Goal: Transaction & Acquisition: Download file/media

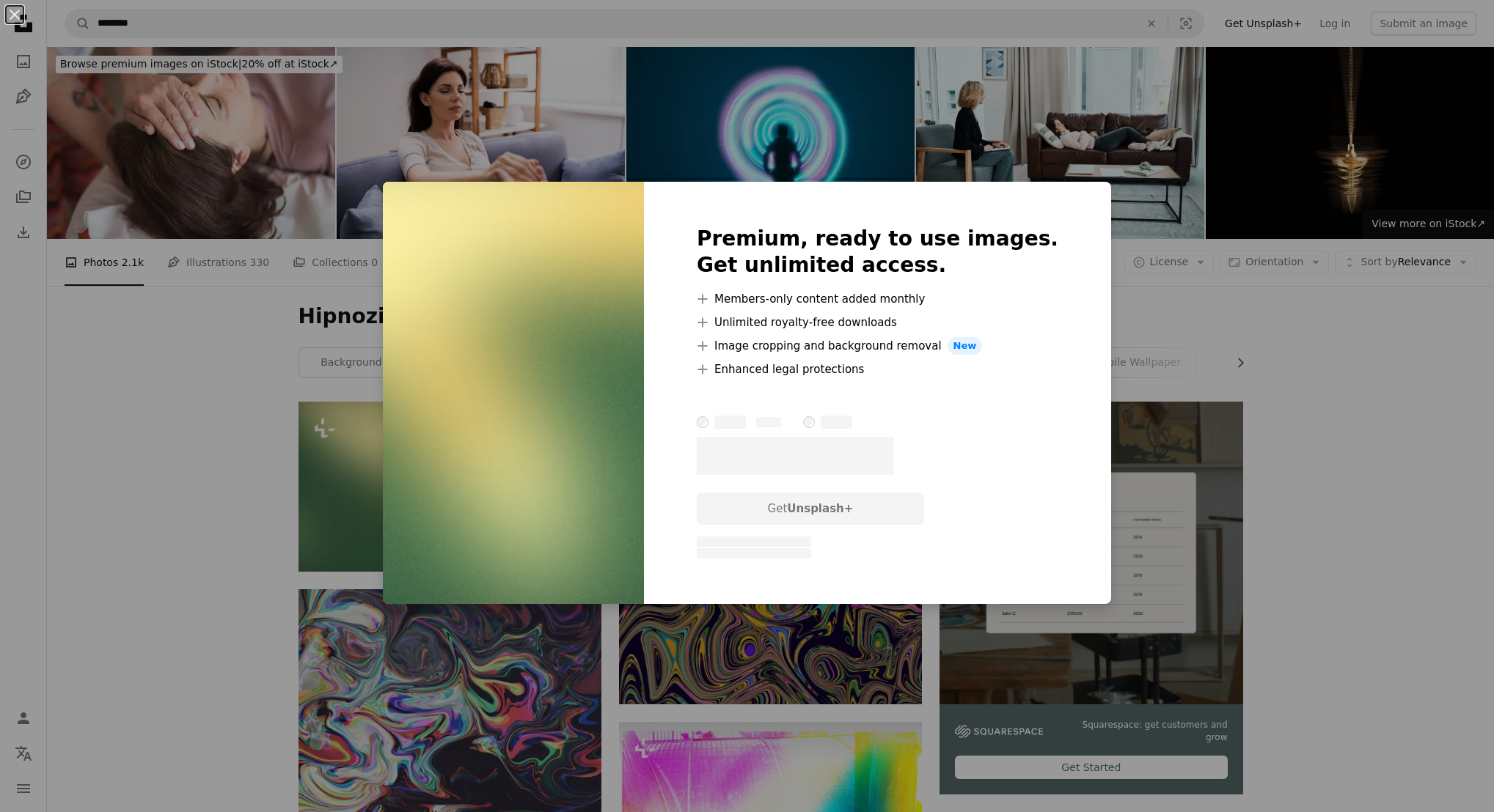
scroll to position [220, 0]
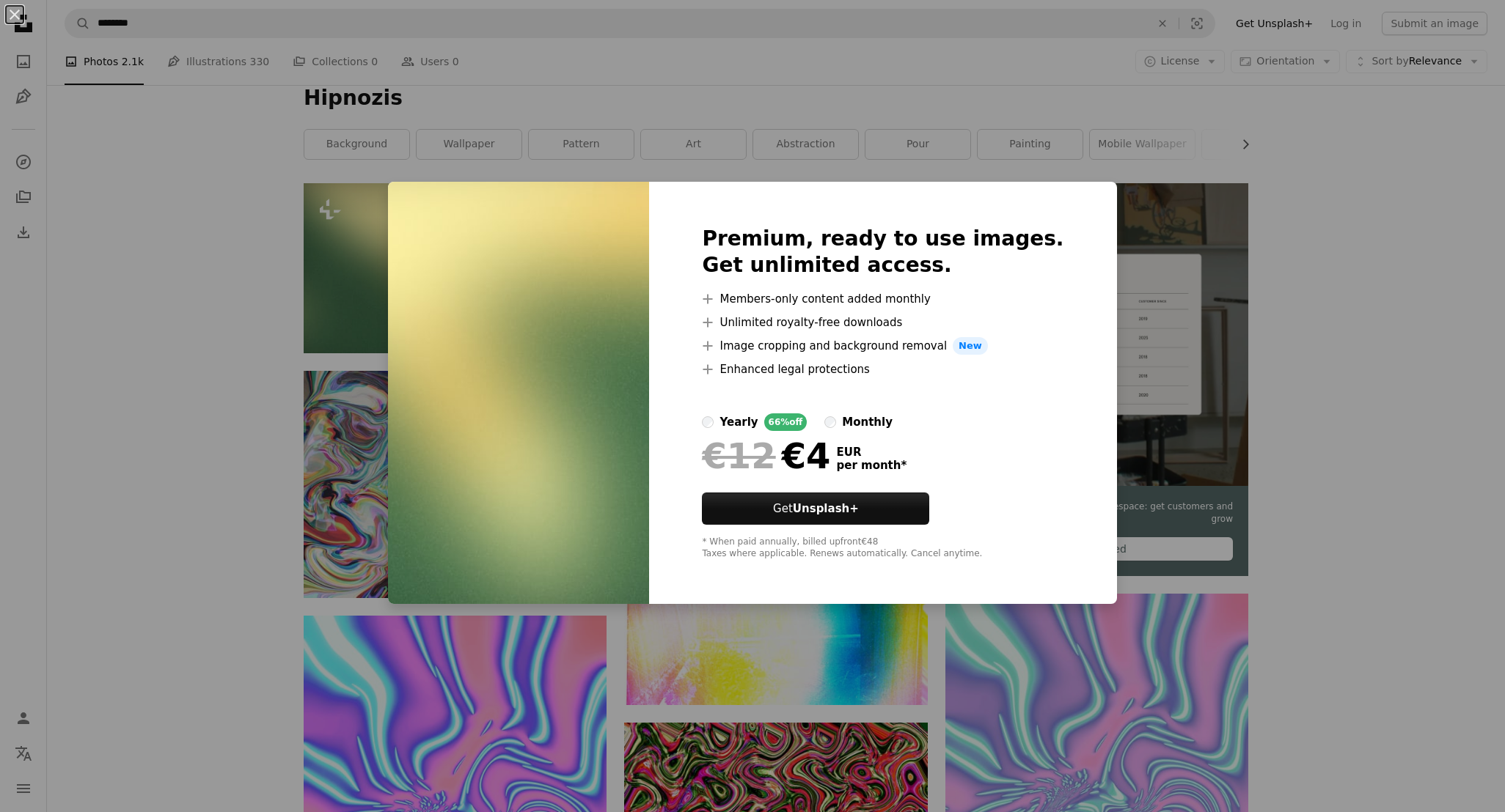
click at [1447, 259] on div "An X shape Premium, ready to use images. Get unlimited access. A plus sign Memb…" at bounding box center [752, 406] width 1505 height 812
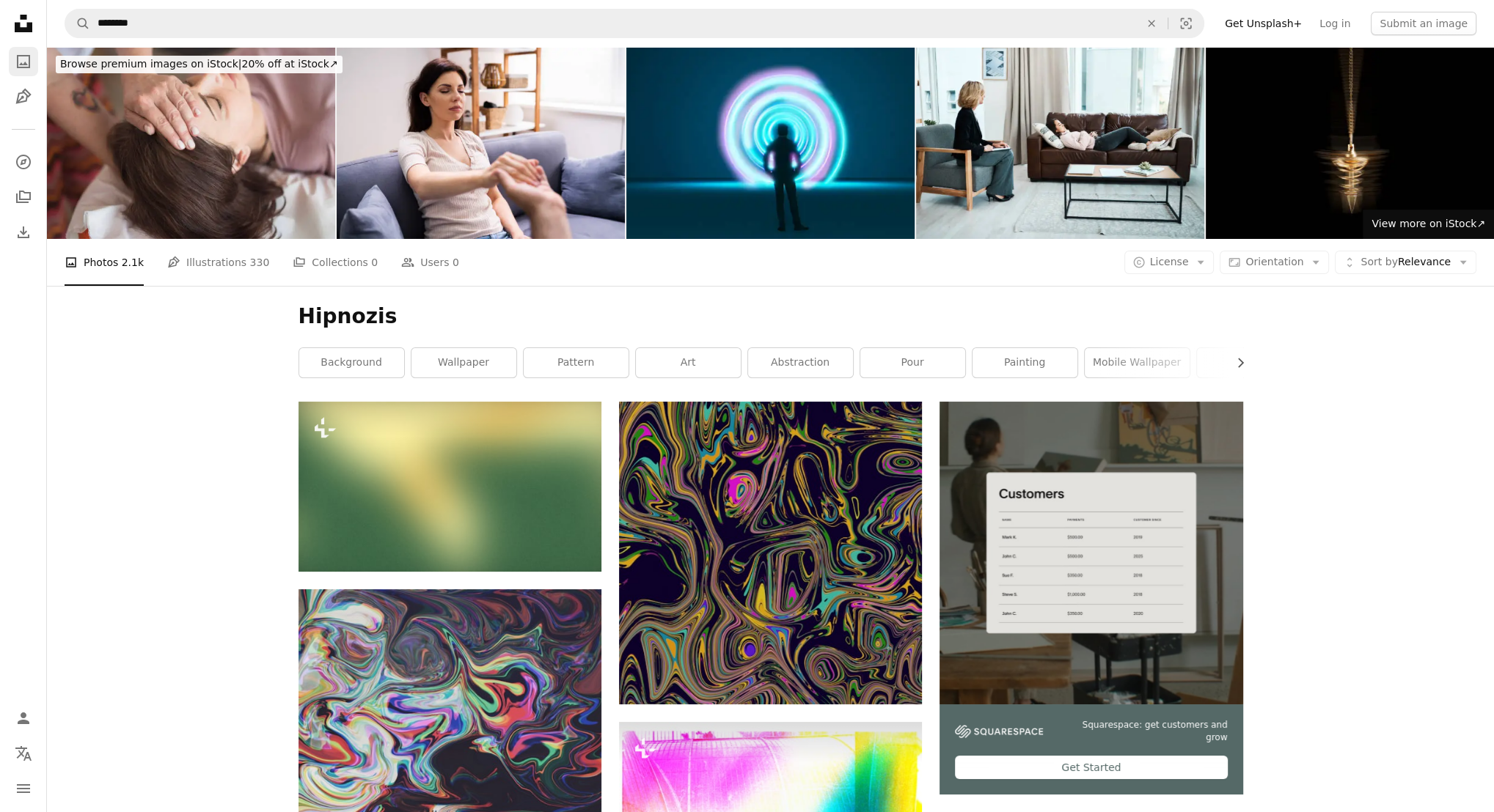
click at [32, 68] on icon "A photo" at bounding box center [23, 61] width 17 height 17
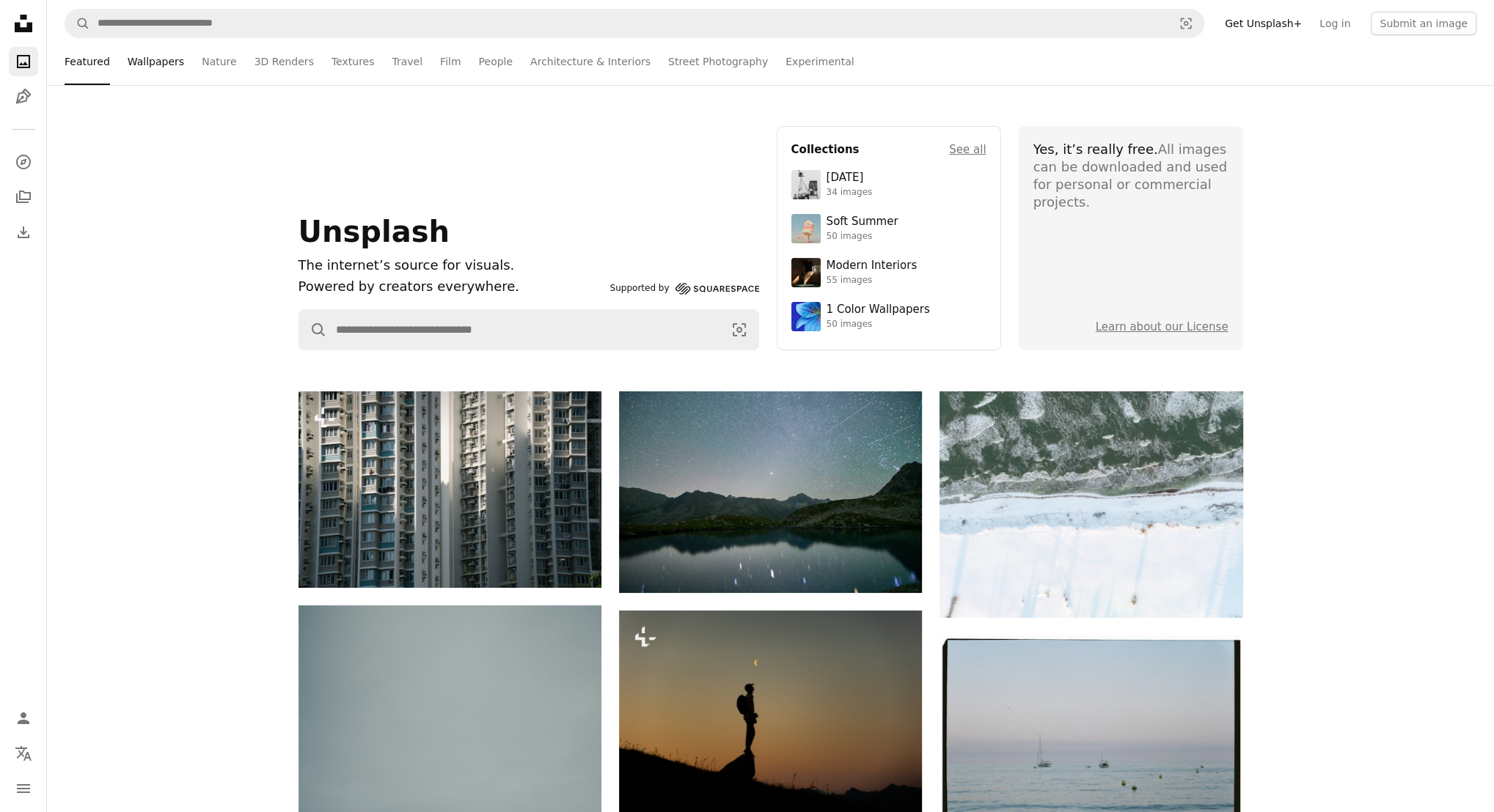
click at [161, 68] on link "Wallpapers" at bounding box center [156, 62] width 56 height 47
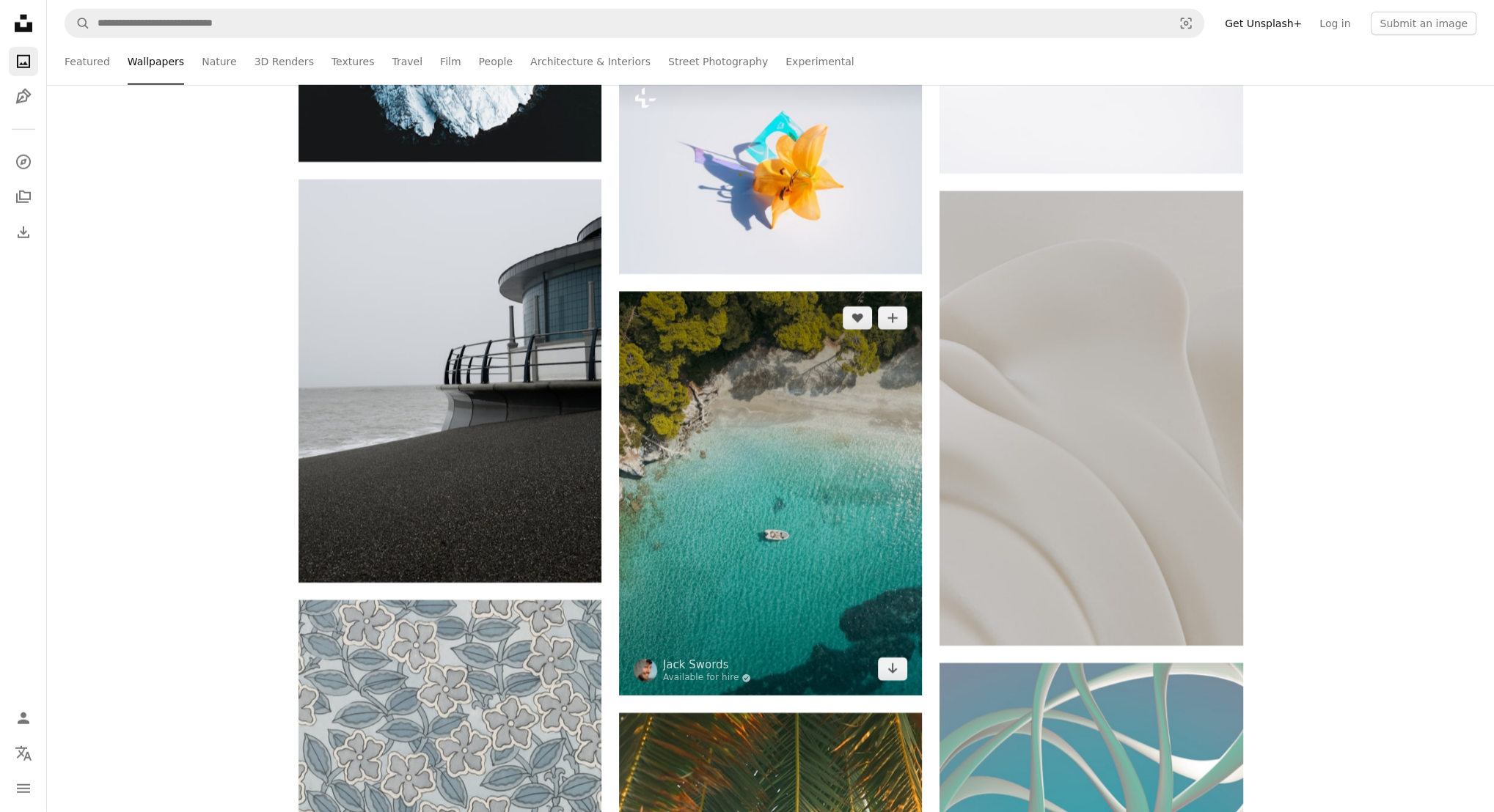
scroll to position [13268, 0]
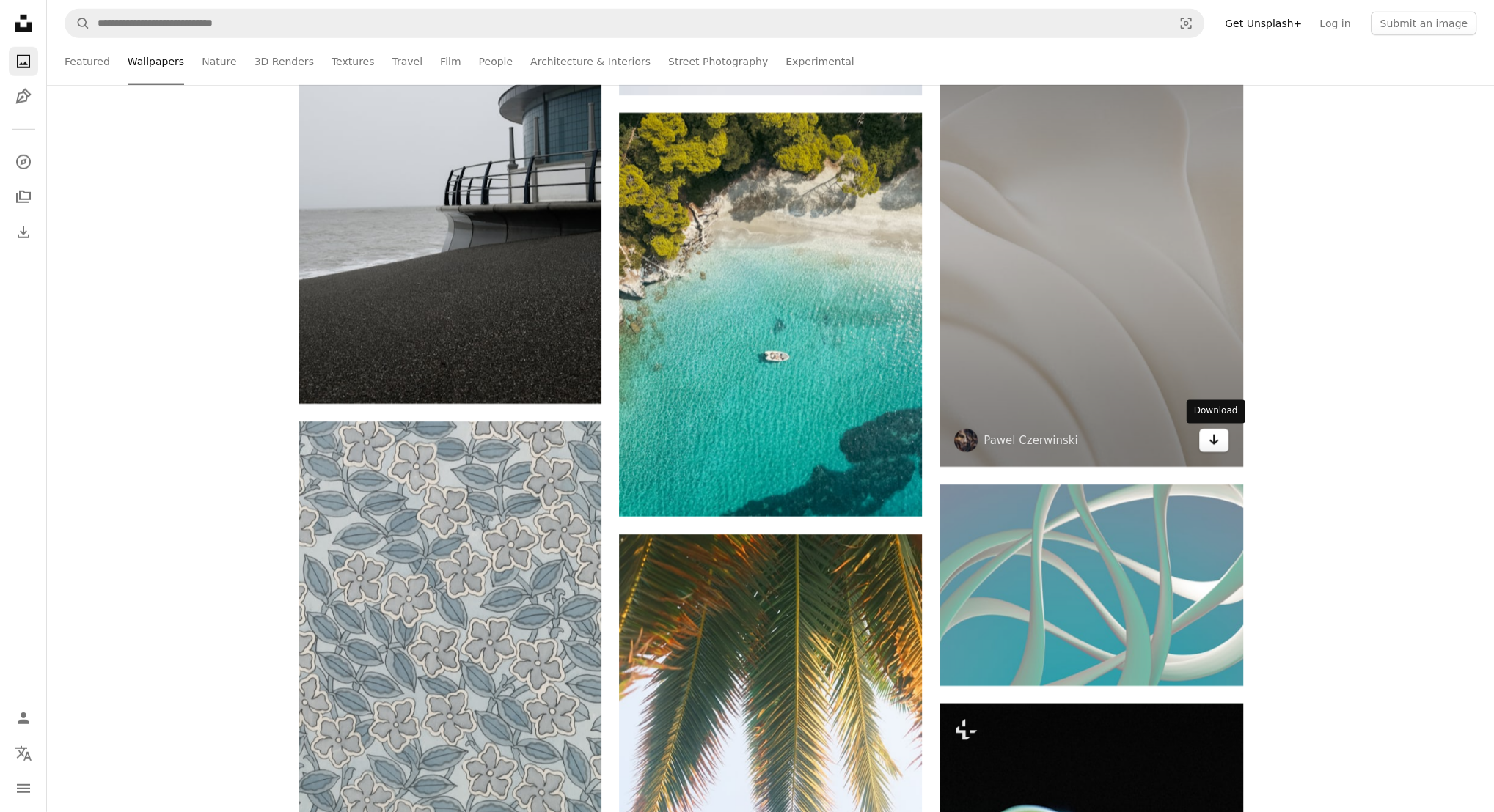
click at [1214, 447] on icon "Arrow pointing down" at bounding box center [1214, 439] width 12 height 17
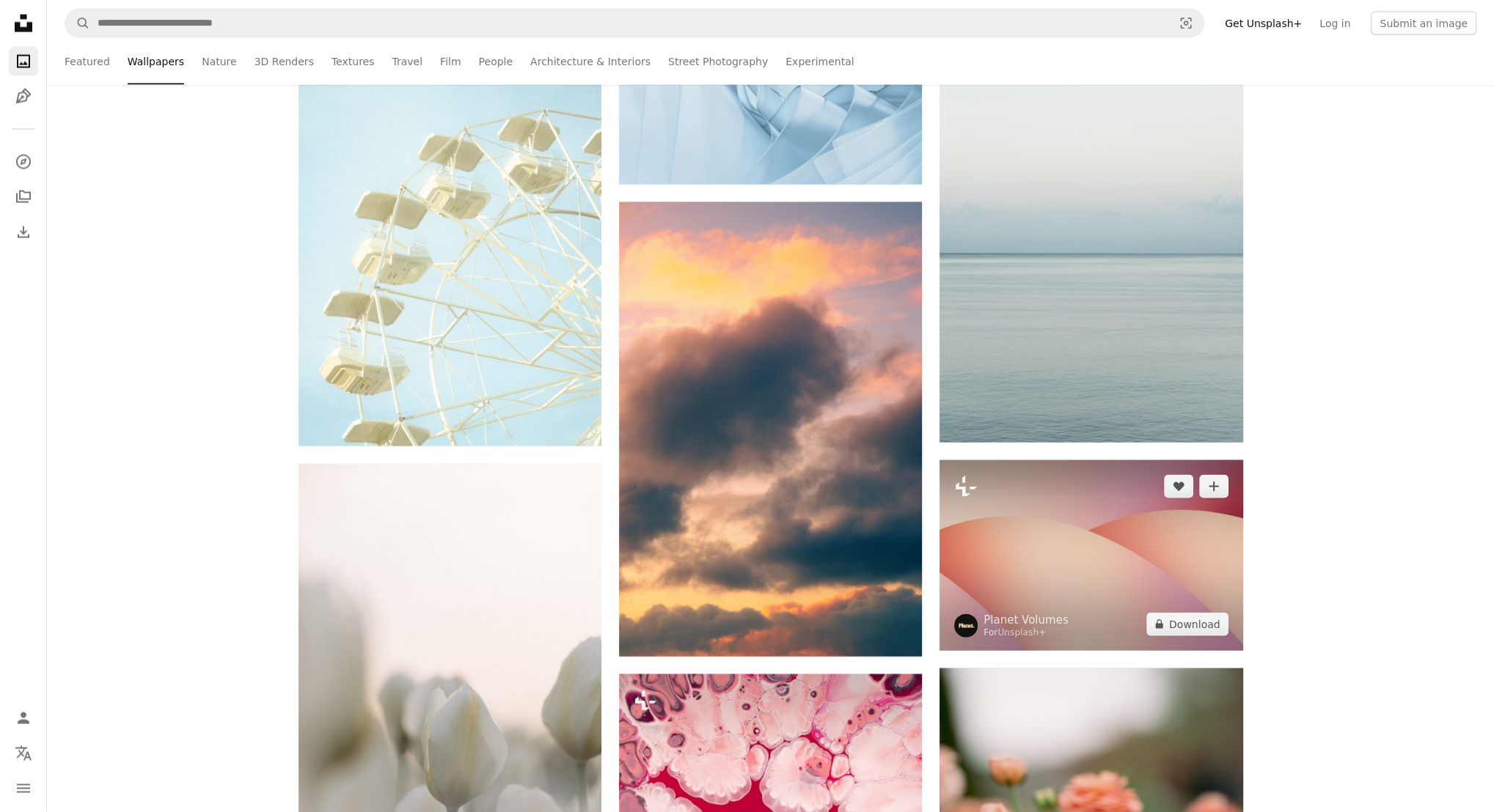
scroll to position [19279, 0]
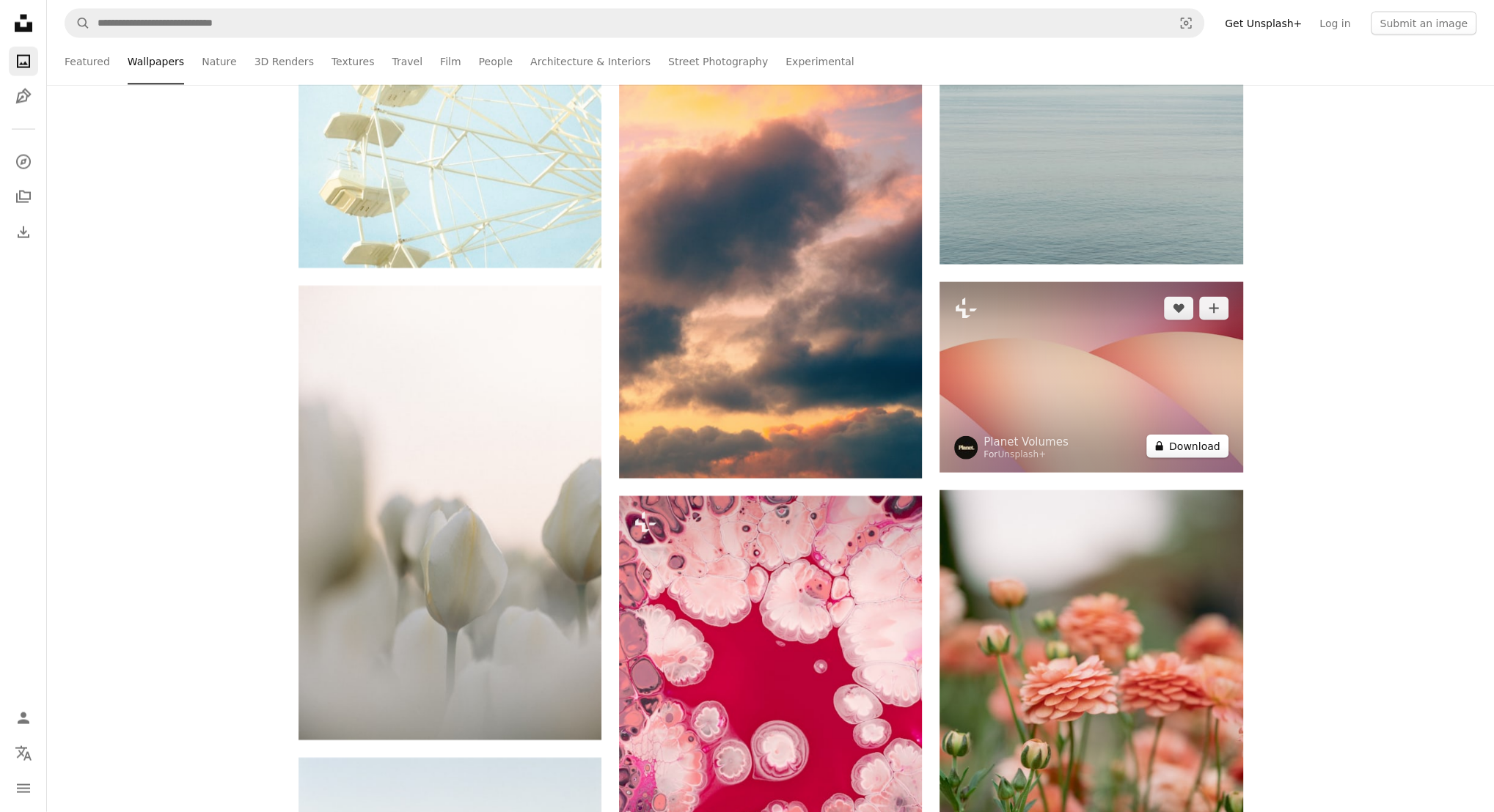
click at [1171, 454] on button "A lock Download" at bounding box center [1187, 446] width 82 height 23
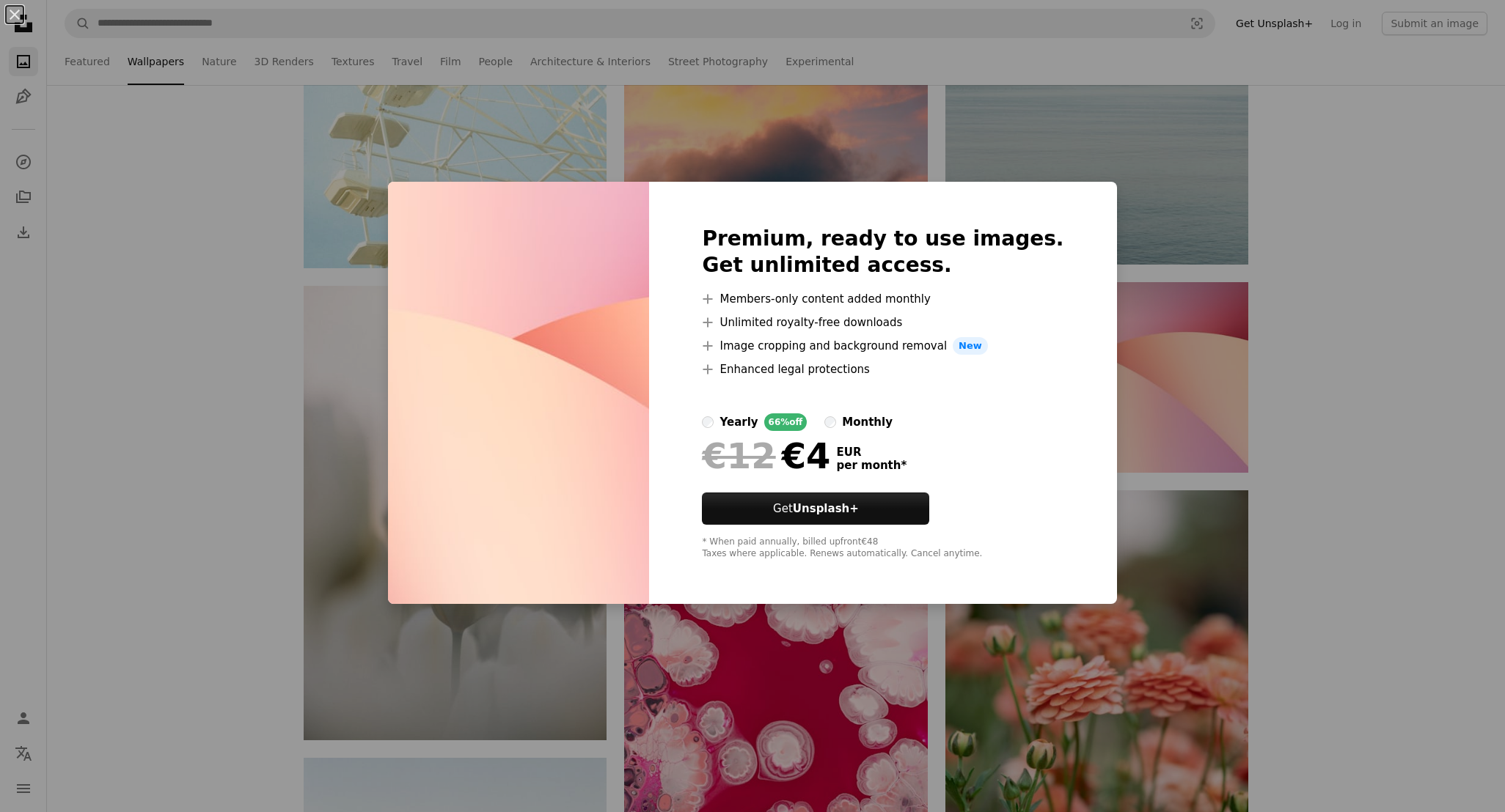
drag, startPoint x: 1399, startPoint y: 346, endPoint x: 1265, endPoint y: 335, distance: 134.5
click at [1396, 347] on div "An X shape Premium, ready to use images. Get unlimited access. A plus sign Memb…" at bounding box center [752, 406] width 1505 height 812
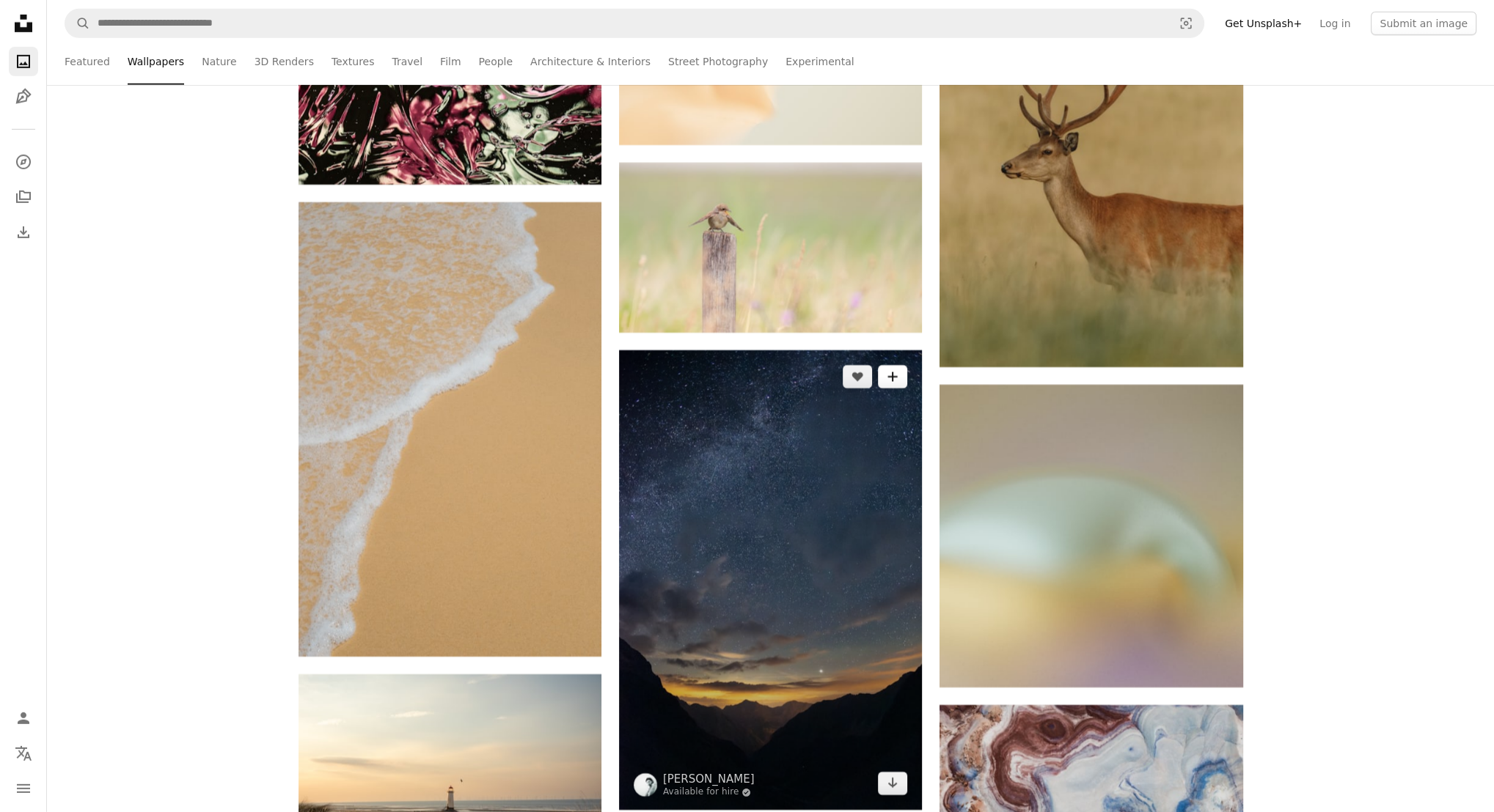
scroll to position [21552, 0]
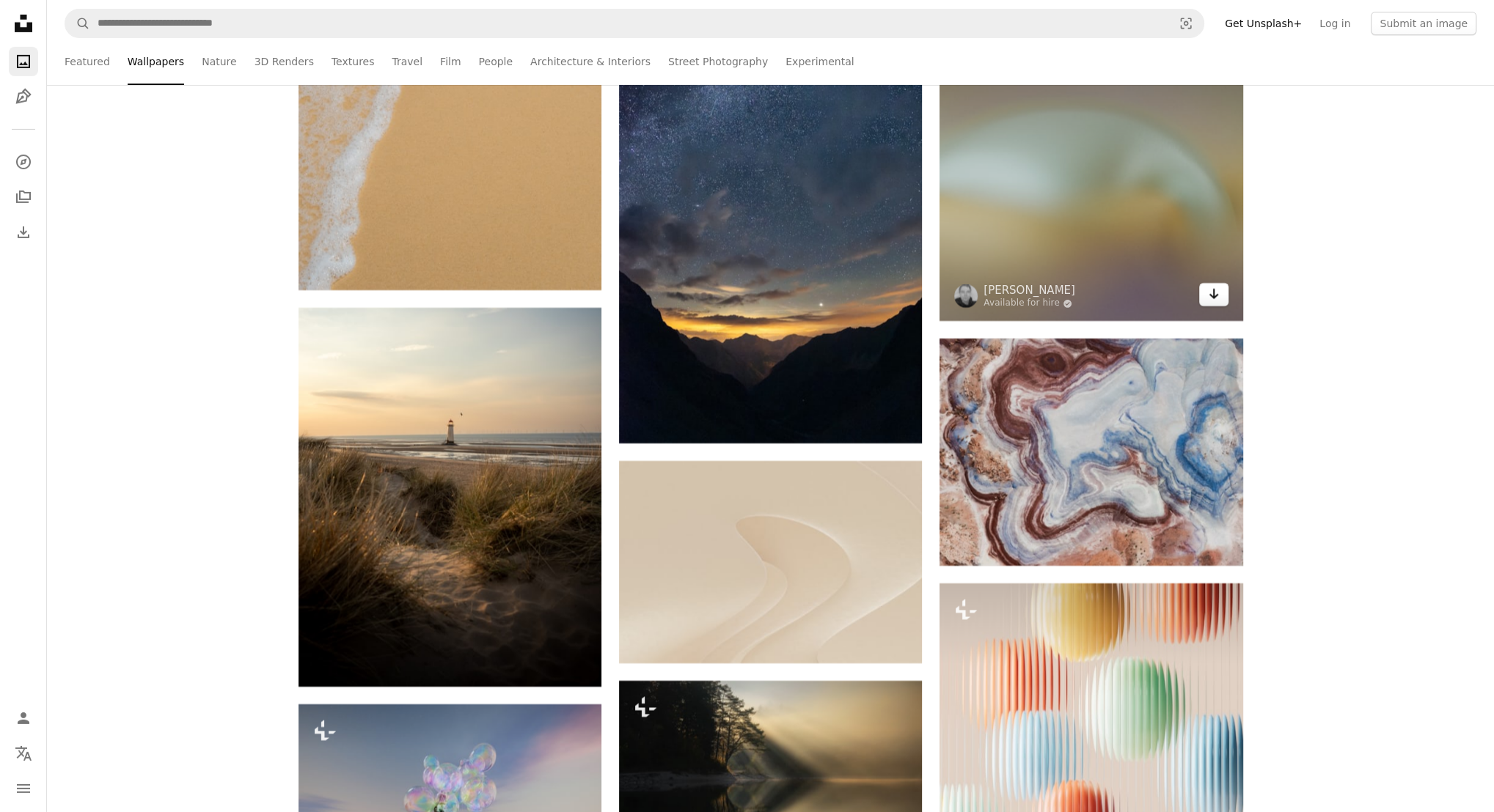
click at [1212, 294] on icon "Arrow pointing down" at bounding box center [1214, 293] width 12 height 17
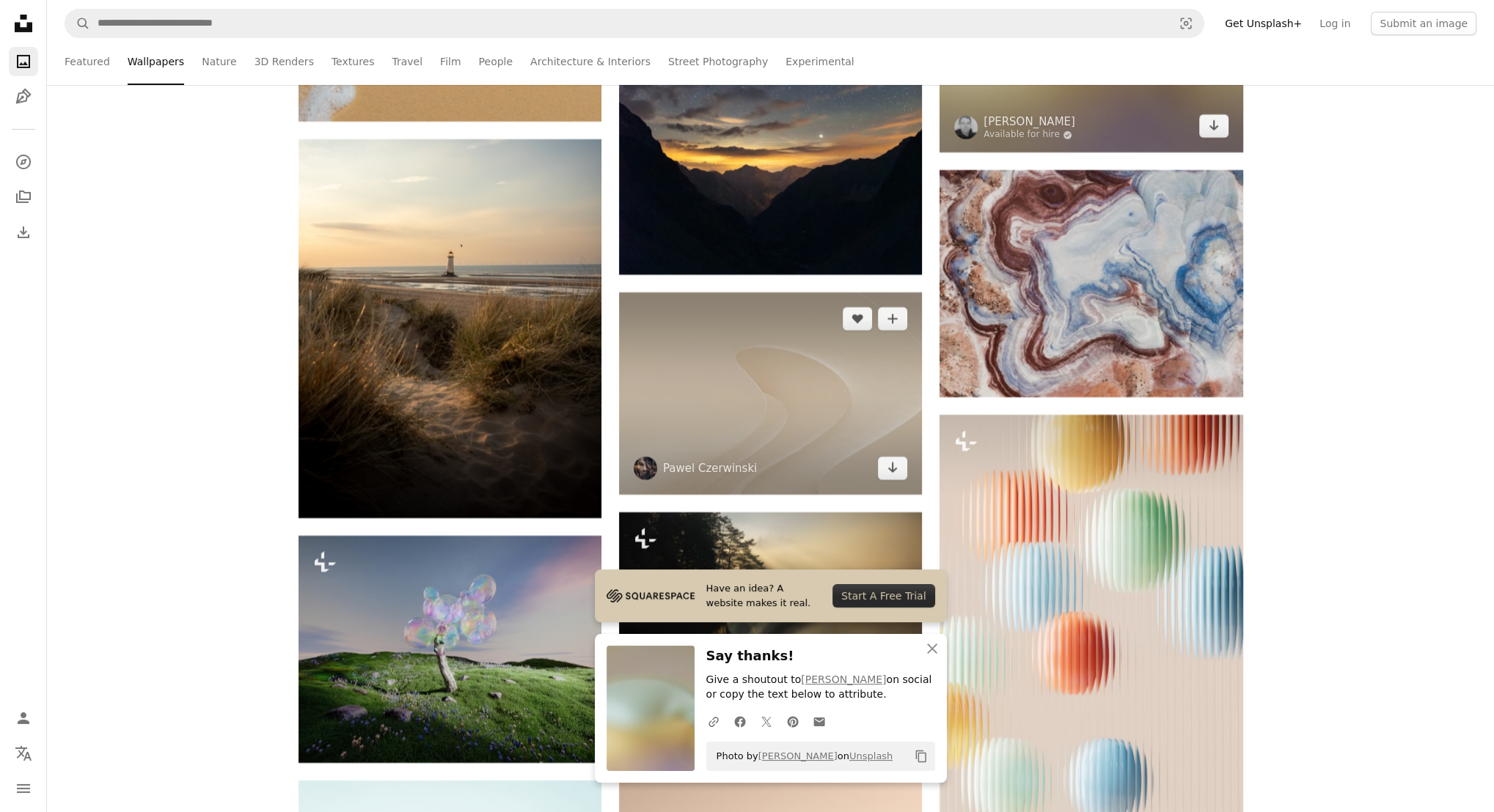
scroll to position [21845, 0]
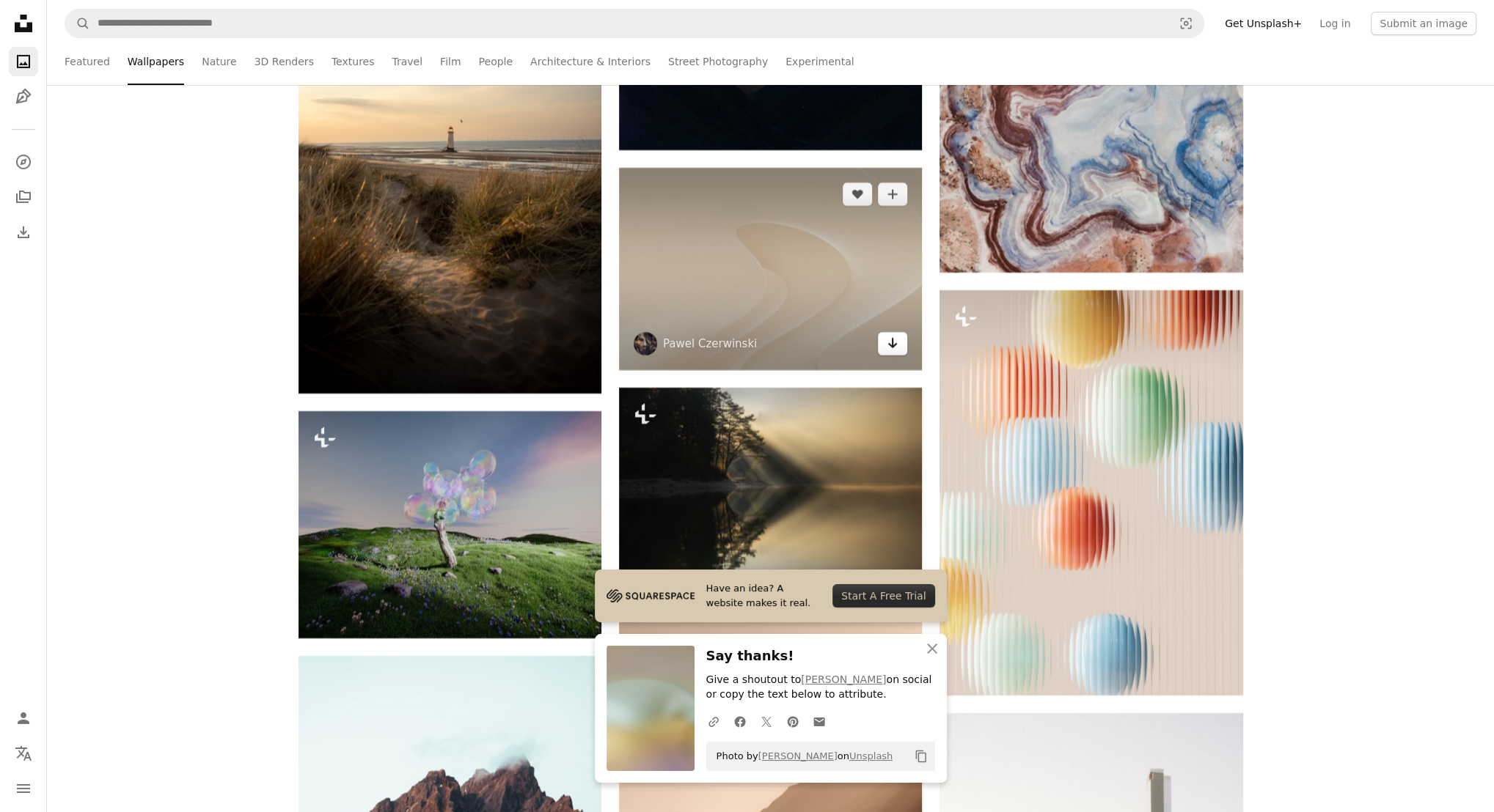
click at [890, 344] on icon "Arrow pointing down" at bounding box center [893, 343] width 12 height 17
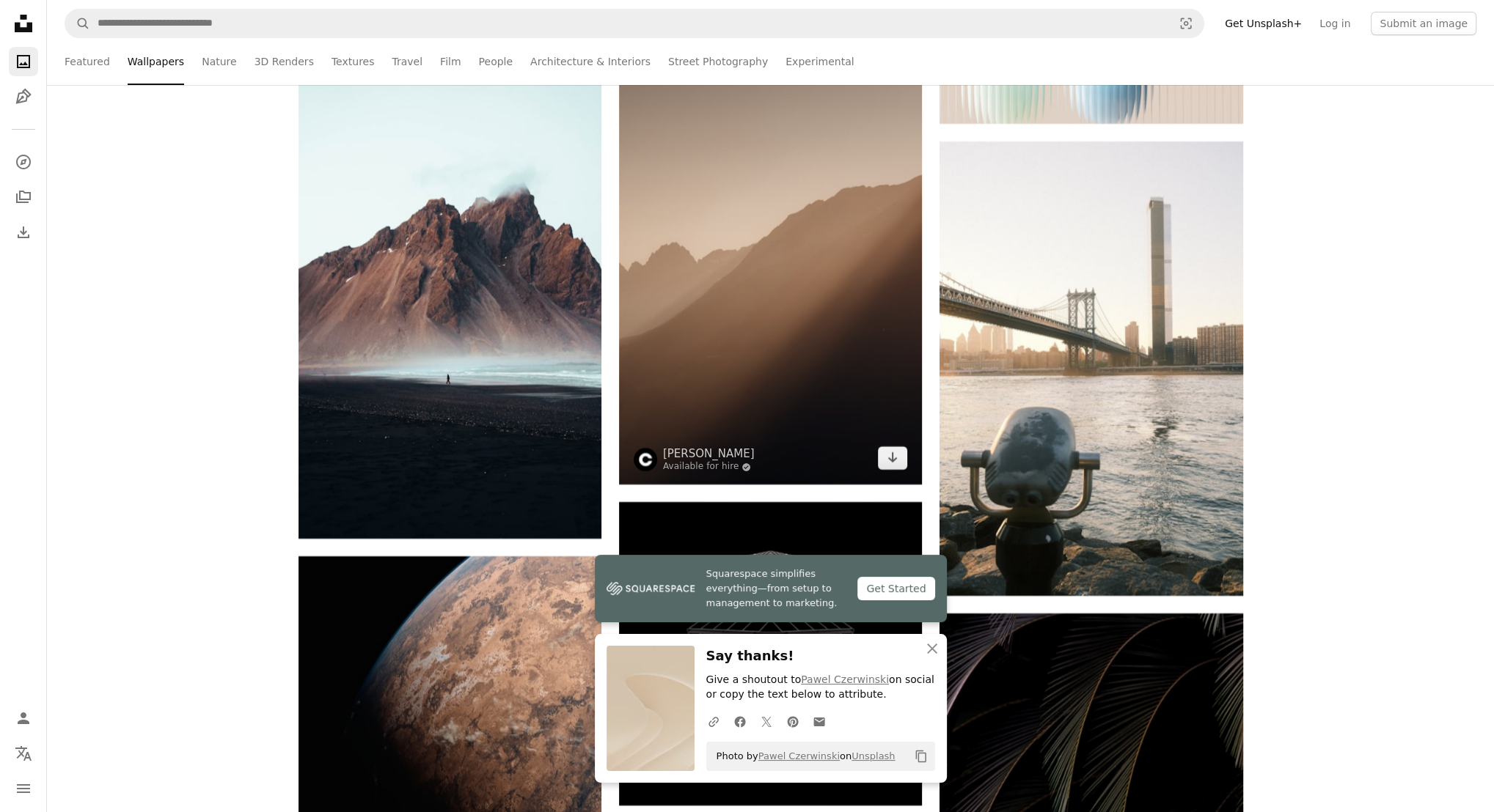
scroll to position [22504, 0]
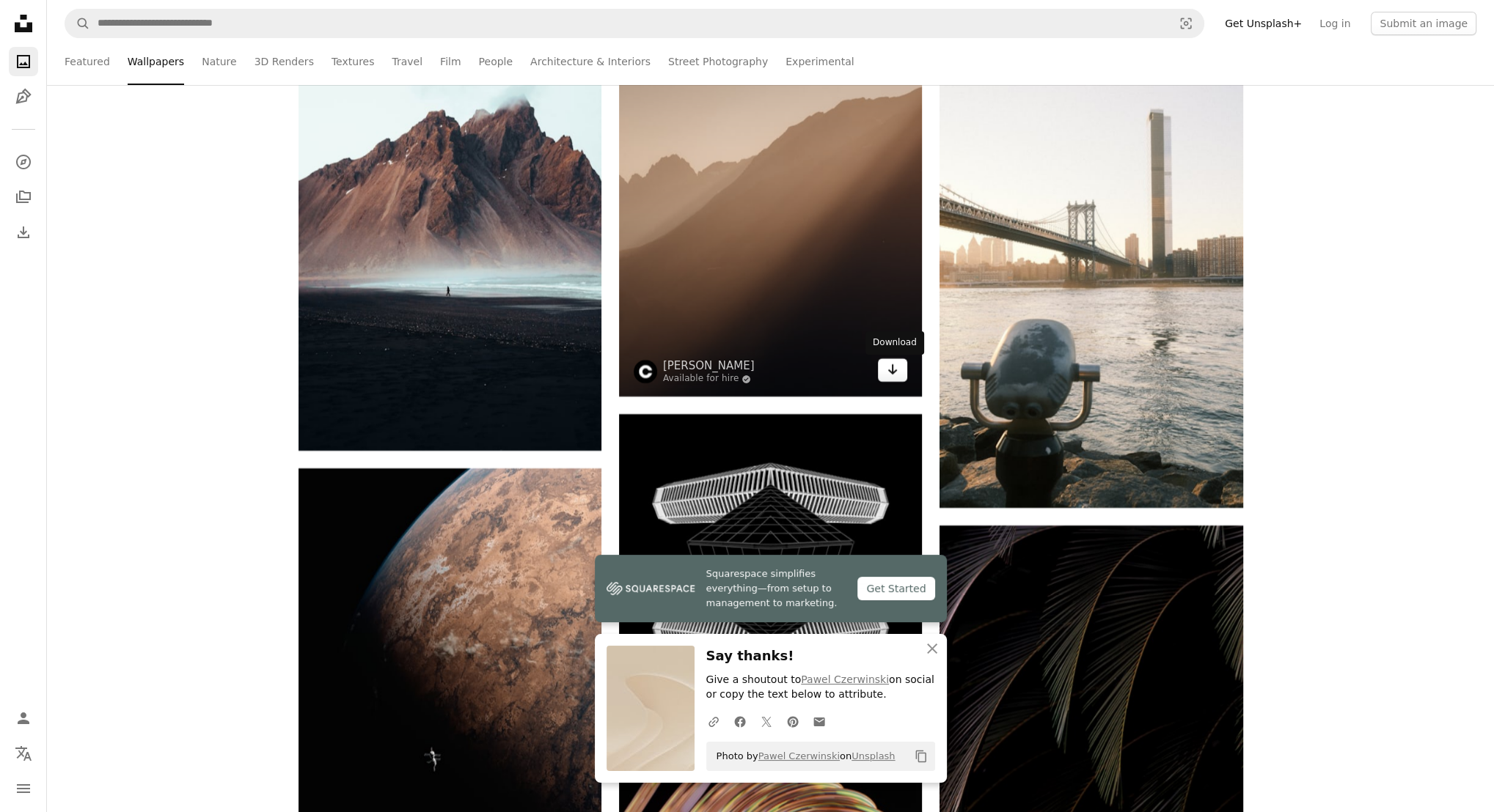
click at [886, 375] on link "Arrow pointing down" at bounding box center [892, 370] width 29 height 23
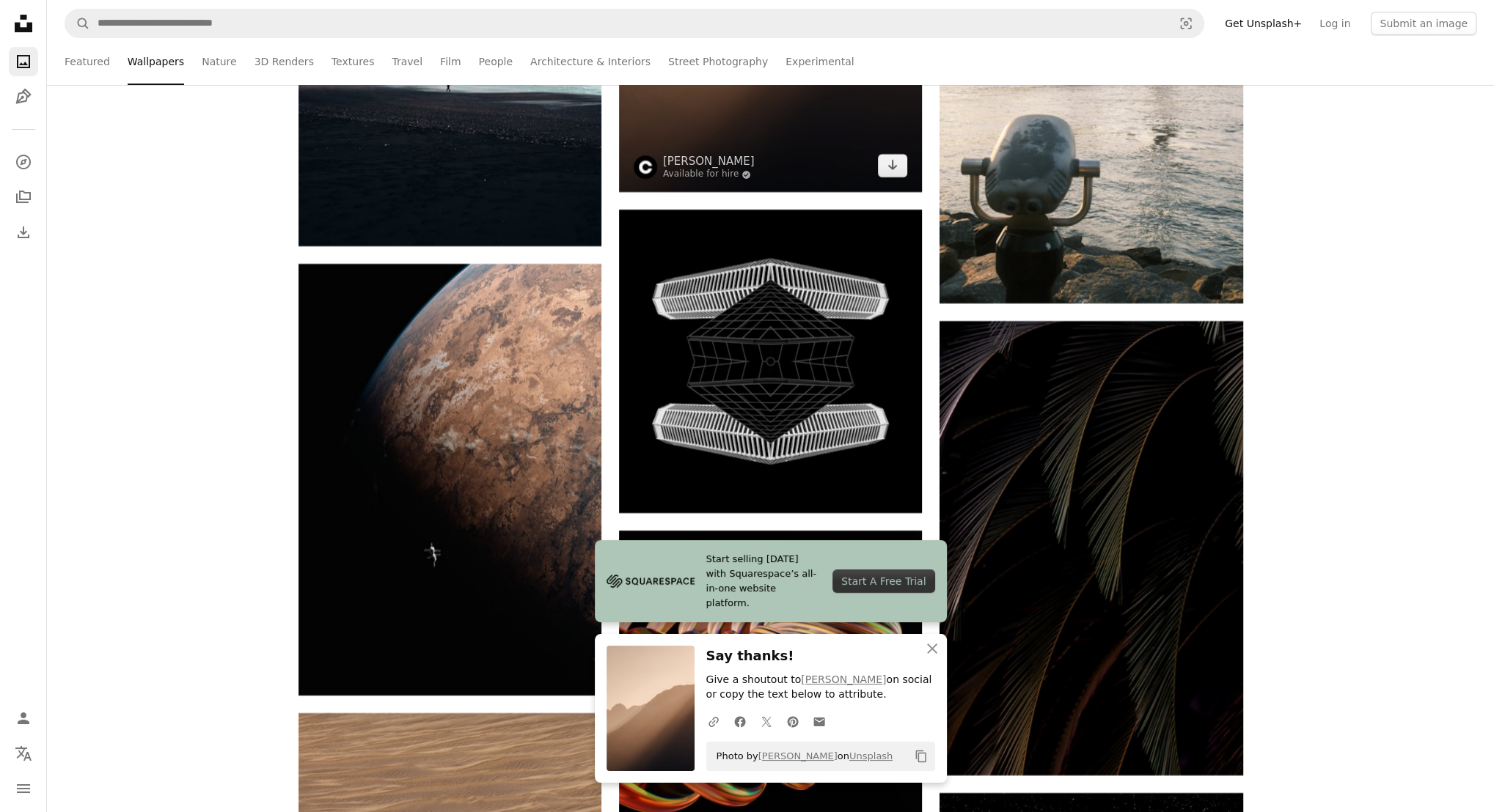
scroll to position [22944, 0]
